Goal: Navigation & Orientation: Understand site structure

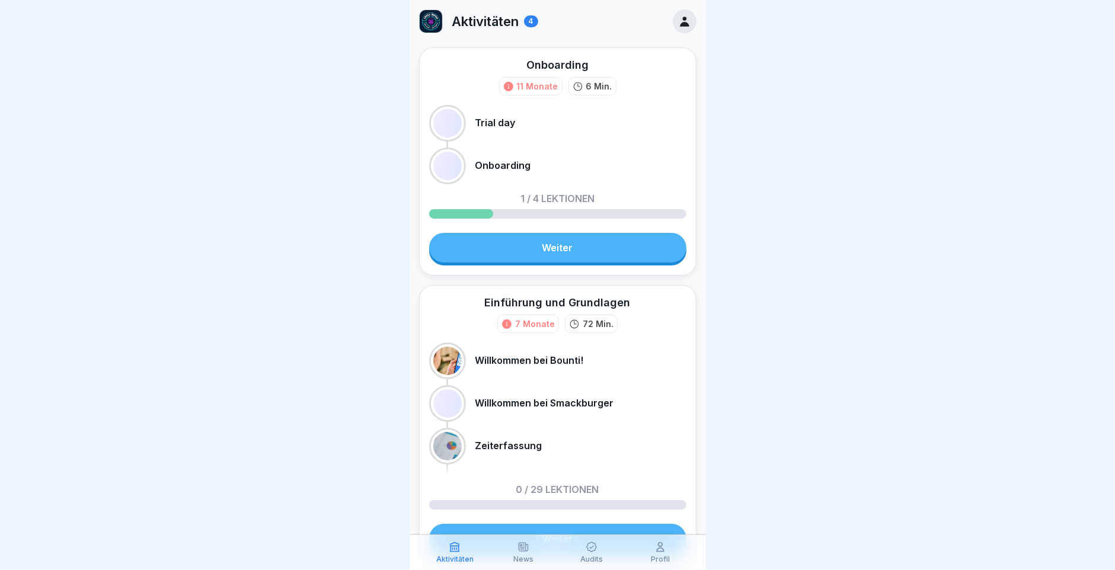
click at [588, 556] on p "Audits" at bounding box center [592, 560] width 23 height 8
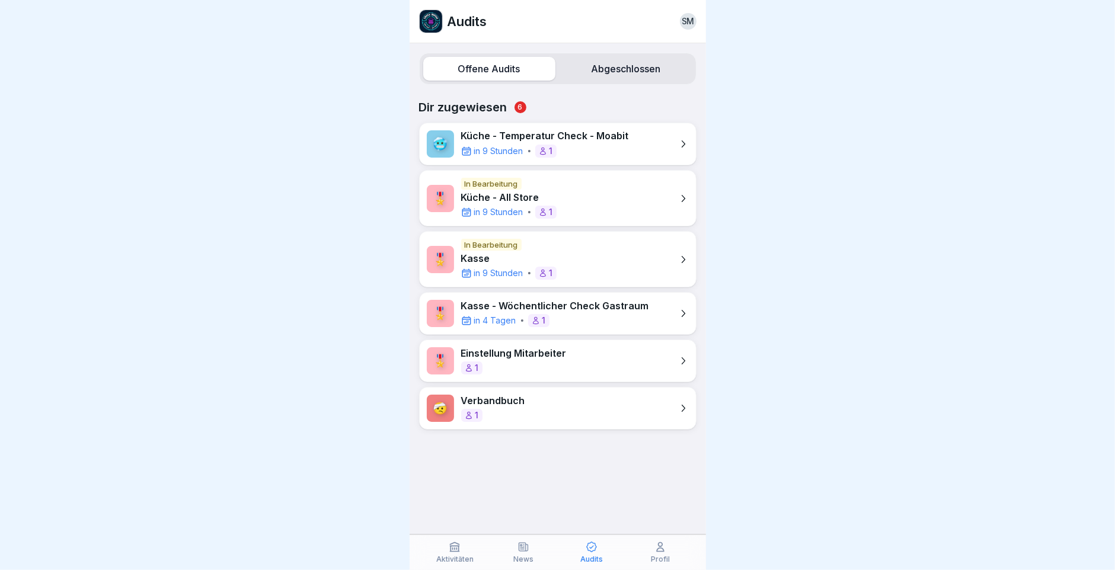
click at [527, 549] on icon at bounding box center [524, 547] width 12 height 12
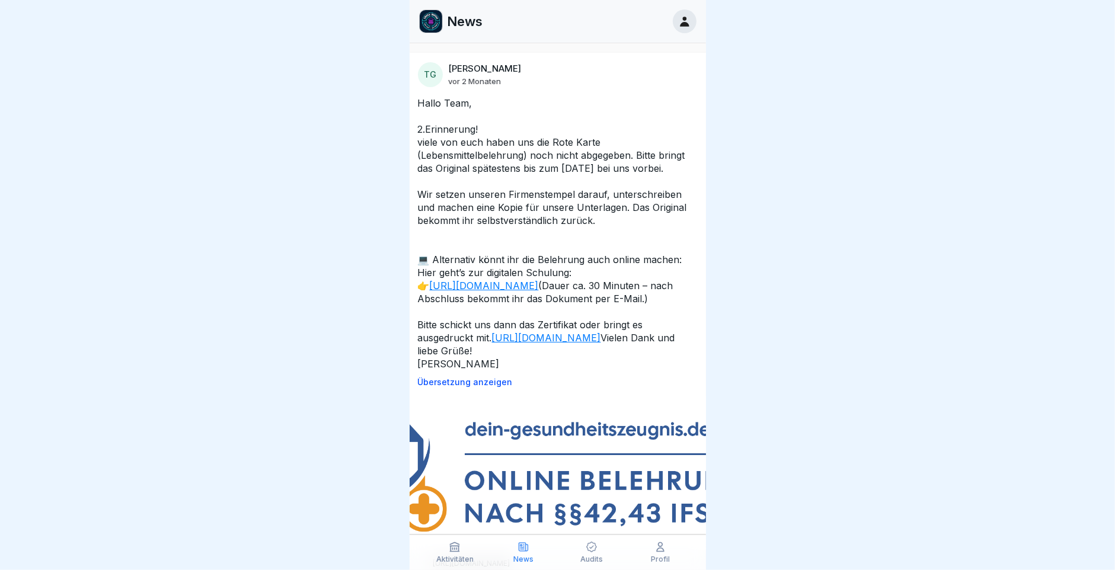
click at [452, 551] on icon at bounding box center [455, 547] width 12 height 12
